Goal: Task Accomplishment & Management: Manage account settings

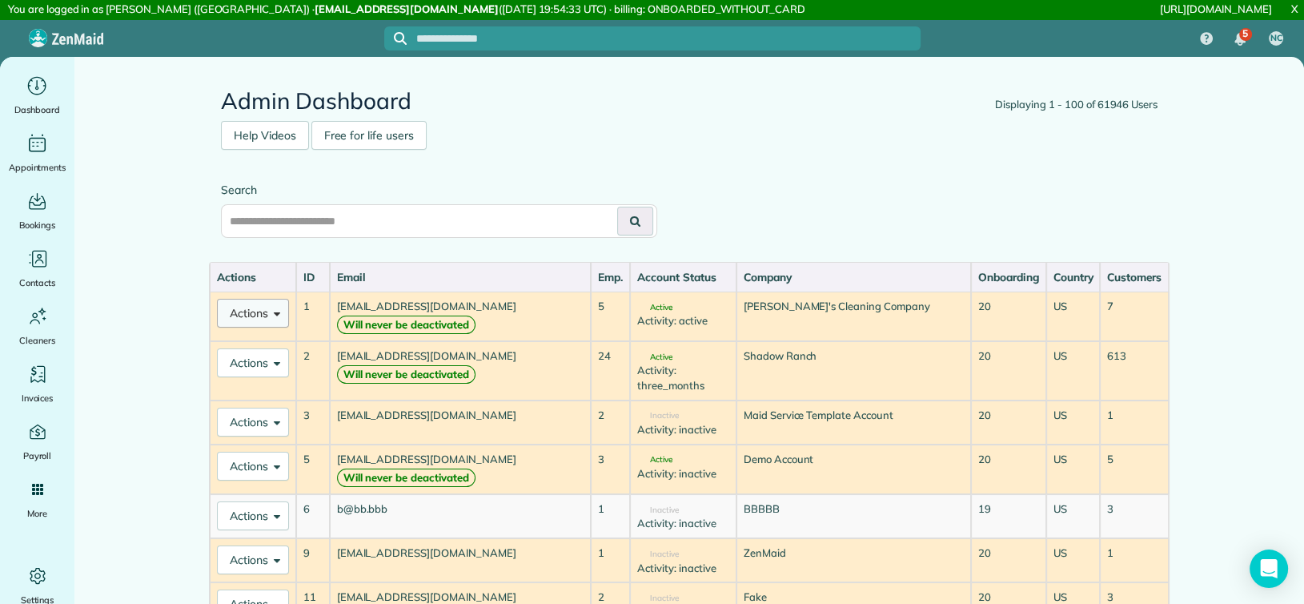
click at [275, 318] on span at bounding box center [274, 312] width 12 height 12
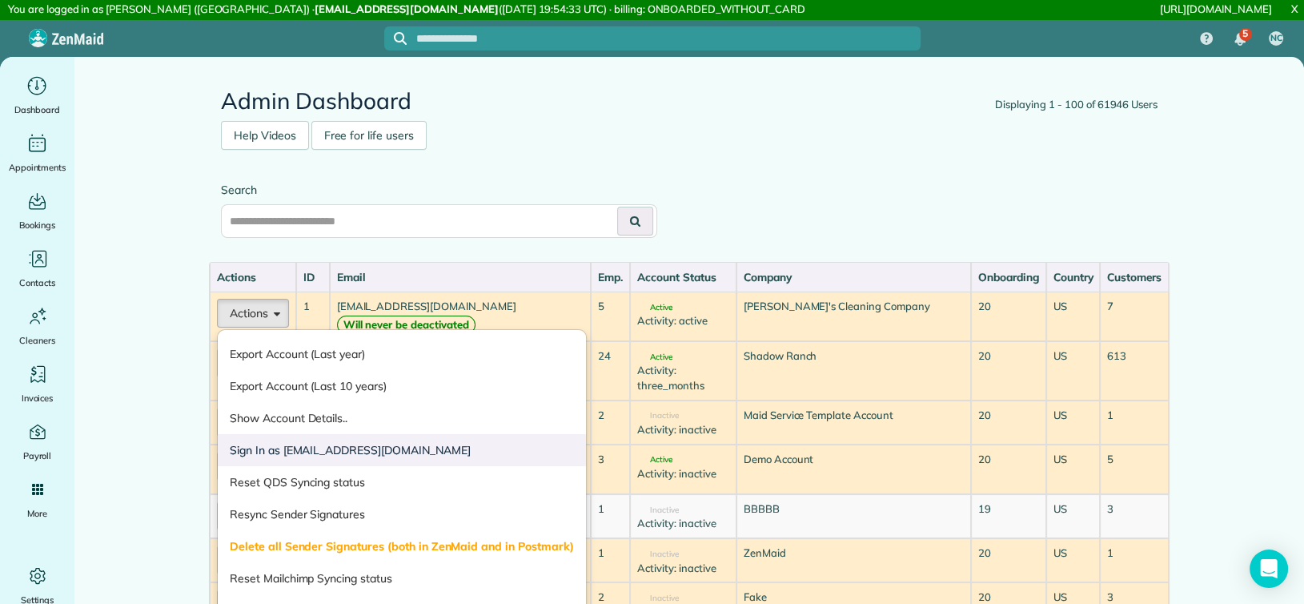
click at [300, 453] on link "Sign In as test@test.com" at bounding box center [402, 450] width 368 height 32
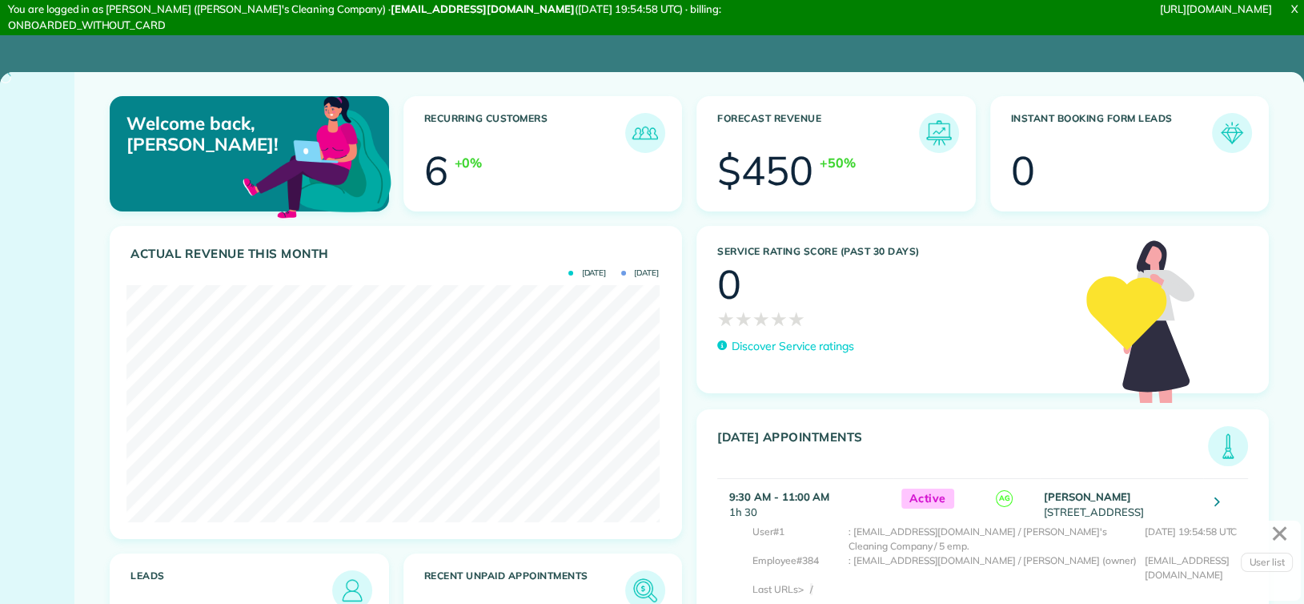
scroll to position [237, 533]
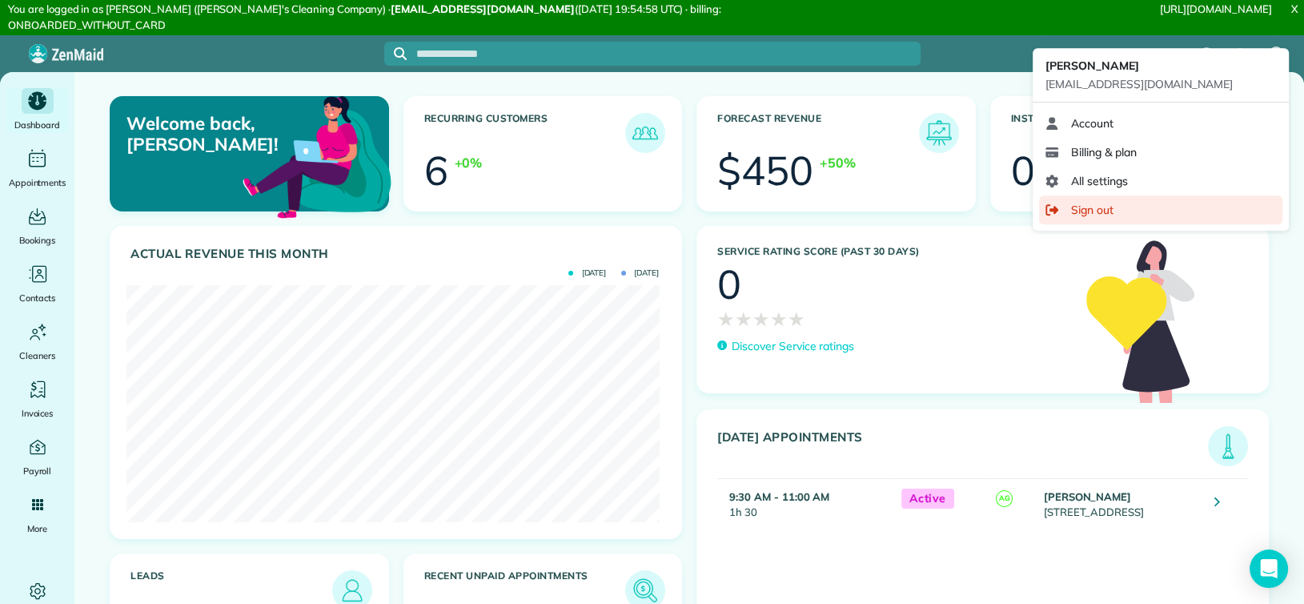
click at [1124, 208] on div "Sign out" at bounding box center [1160, 209] width 243 height 29
